Goal: Task Accomplishment & Management: Manage account settings

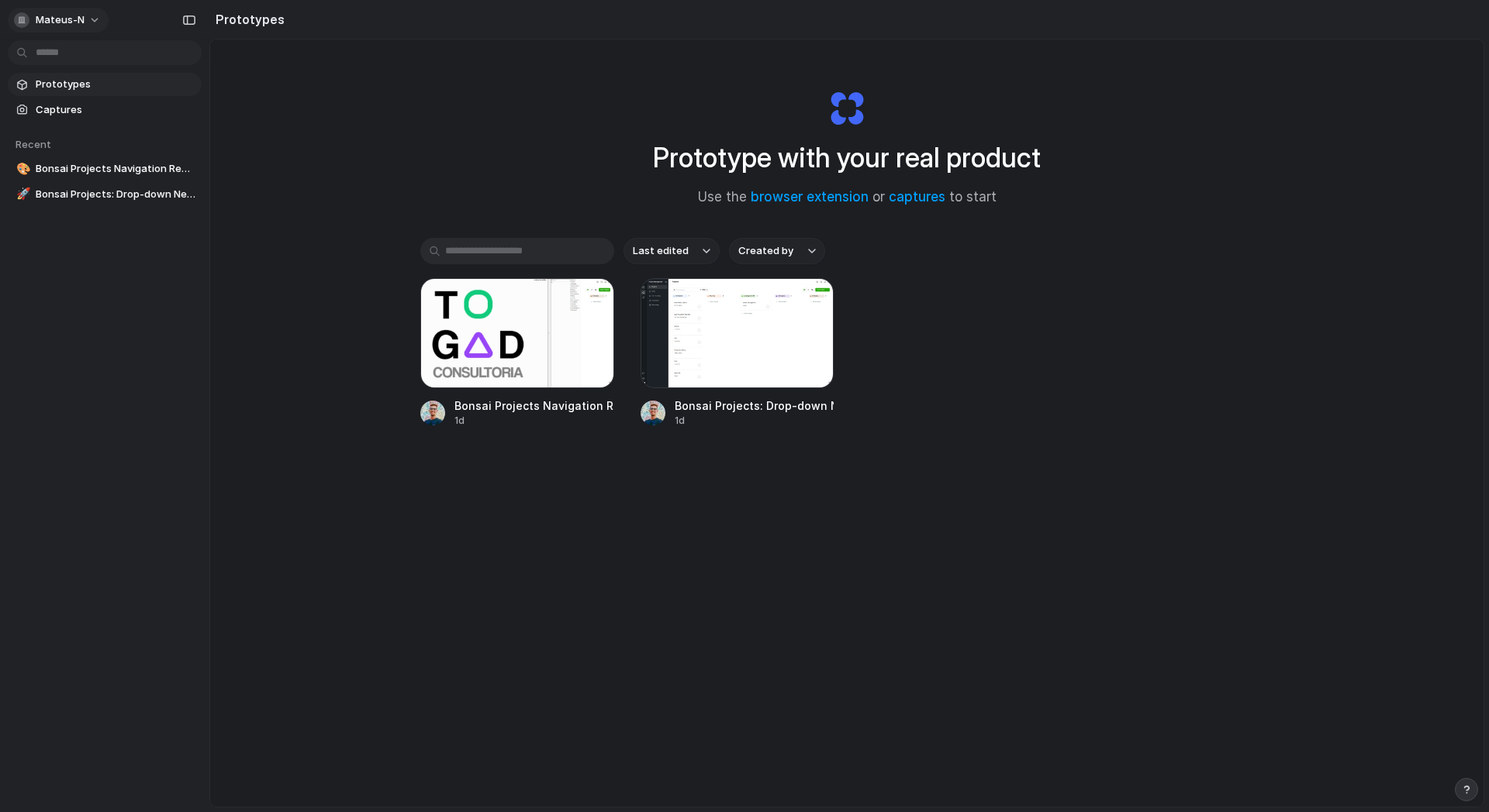
click at [48, 12] on span "mateus-n" at bounding box center [60, 20] width 49 height 16
click at [65, 59] on span "Settings" at bounding box center [57, 55] width 42 height 16
